Goal: Transaction & Acquisition: Purchase product/service

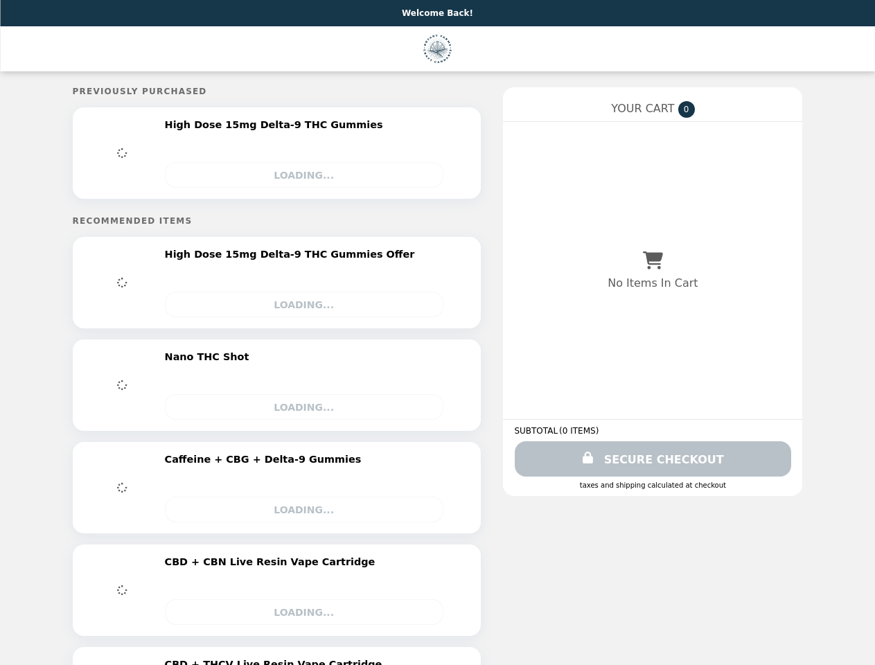
select select "**********"
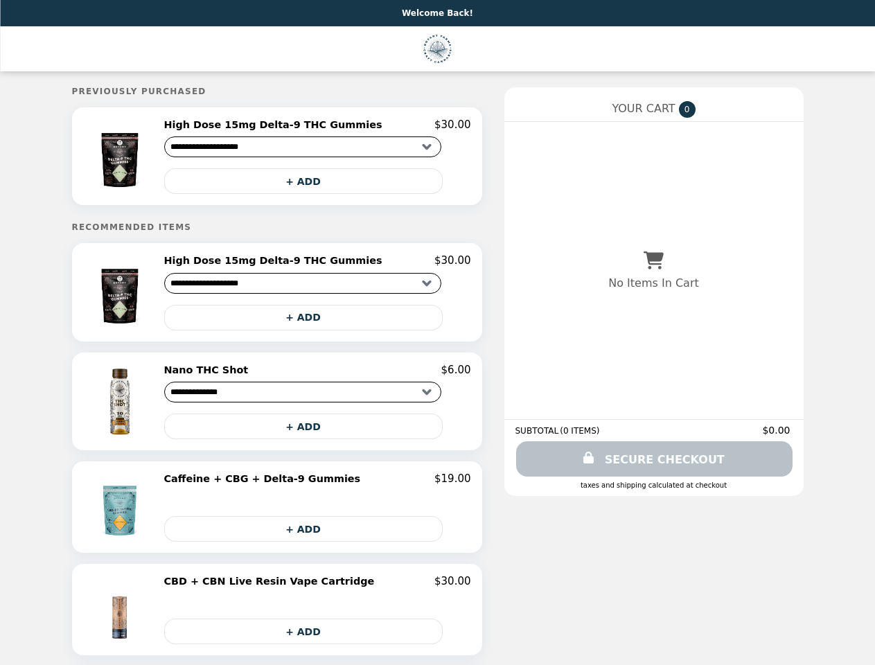
click at [160, 158] on img at bounding box center [121, 156] width 79 height 76
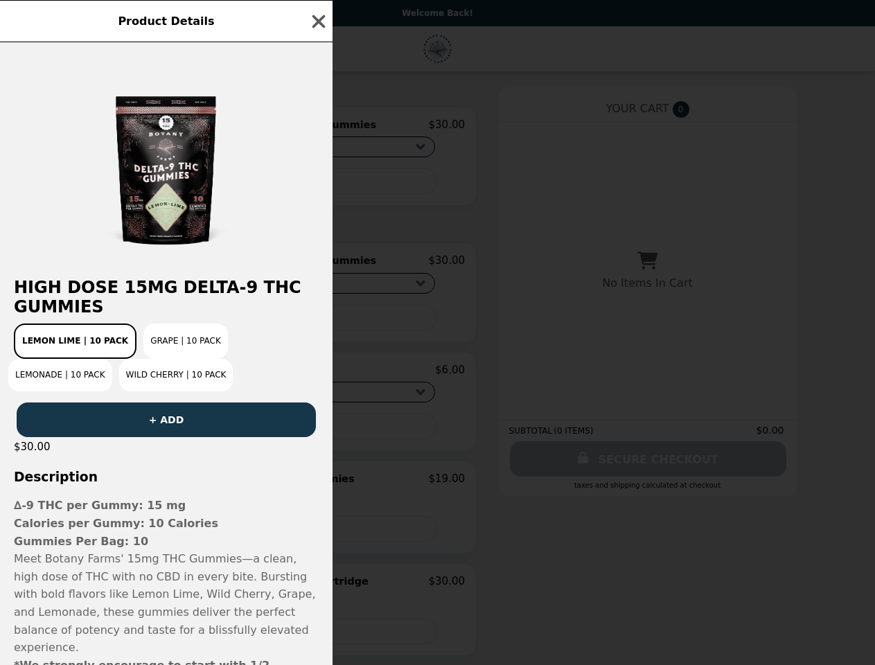
click at [317, 127] on div "Product Details High Dose 15mg Delta-9 THC Gummies Lemon Lime | 10 Pack Grape |…" at bounding box center [437, 332] width 875 height 665
click at [317, 184] on div at bounding box center [166, 153] width 333 height 222
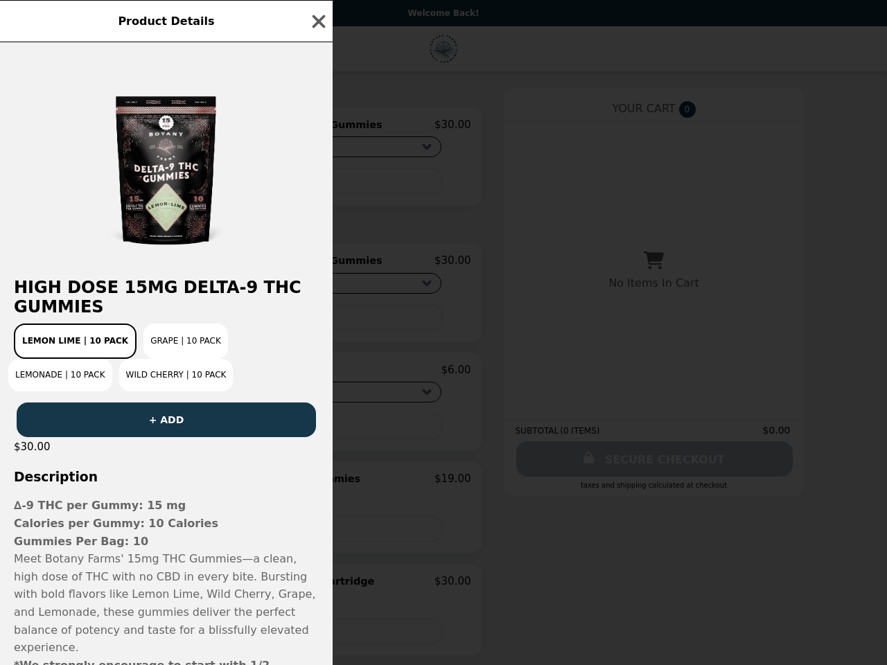
click at [160, 297] on h2 "High Dose 15mg Delta-9 THC Gummies" at bounding box center [166, 297] width 333 height 39
click at [317, 265] on div "High Dose 15mg Delta-9 THC Gummies Lemon Lime | 10 Pack Grape | 10 Pack Lemonad…" at bounding box center [166, 353] width 333 height 623
click at [317, 317] on h2 "High Dose 15mg Delta-9 THC Gummies" at bounding box center [166, 297] width 333 height 39
click at [160, 407] on div "Product Details High Dose 15mg Delta-9 THC Gummies Lemon Lime | 10 Pack Grape |…" at bounding box center [443, 332] width 887 height 665
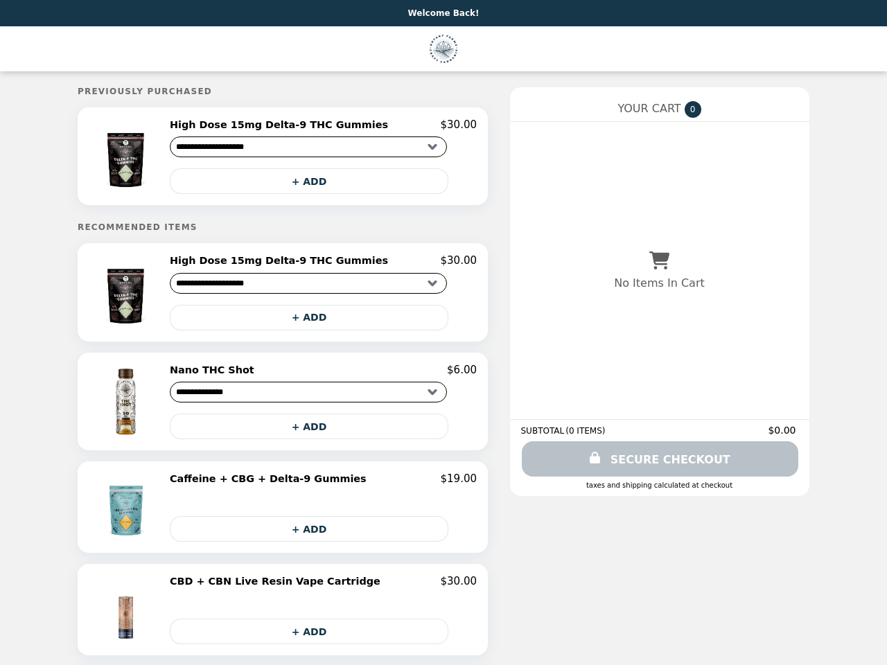
click at [317, 432] on button "+ ADD" at bounding box center [309, 427] width 278 height 26
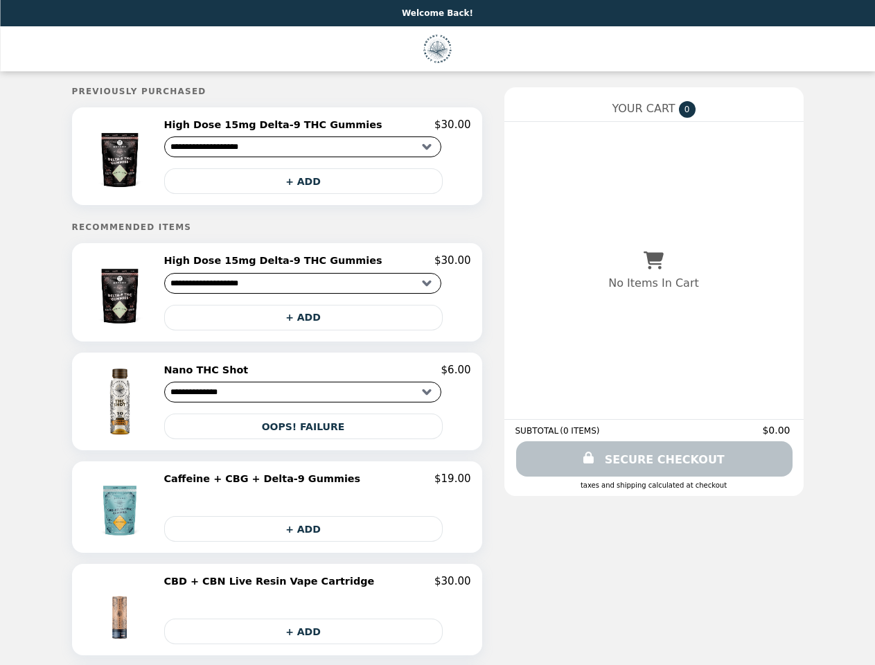
click at [158, 513] on img at bounding box center [121, 506] width 73 height 69
